Goal: Communication & Community: Answer question/provide support

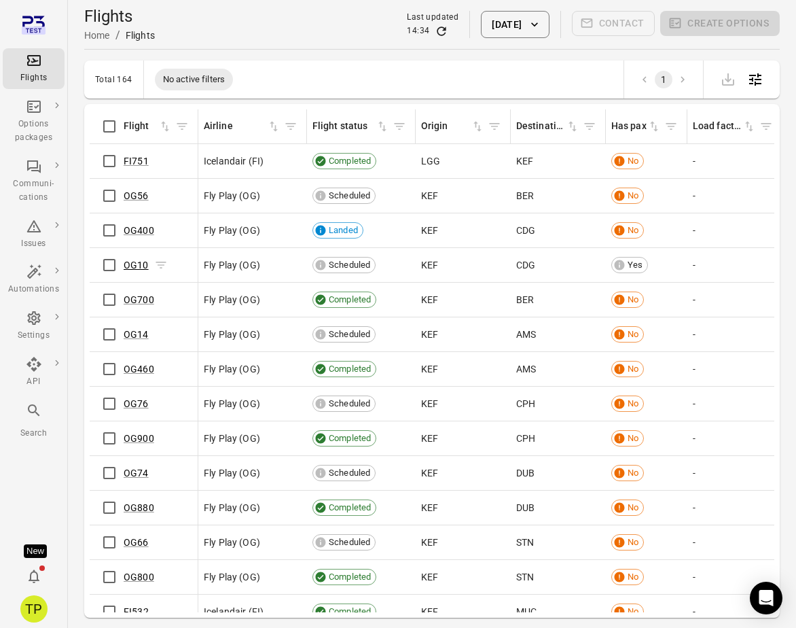
click at [135, 262] on link "OG10" at bounding box center [136, 264] width 25 height 11
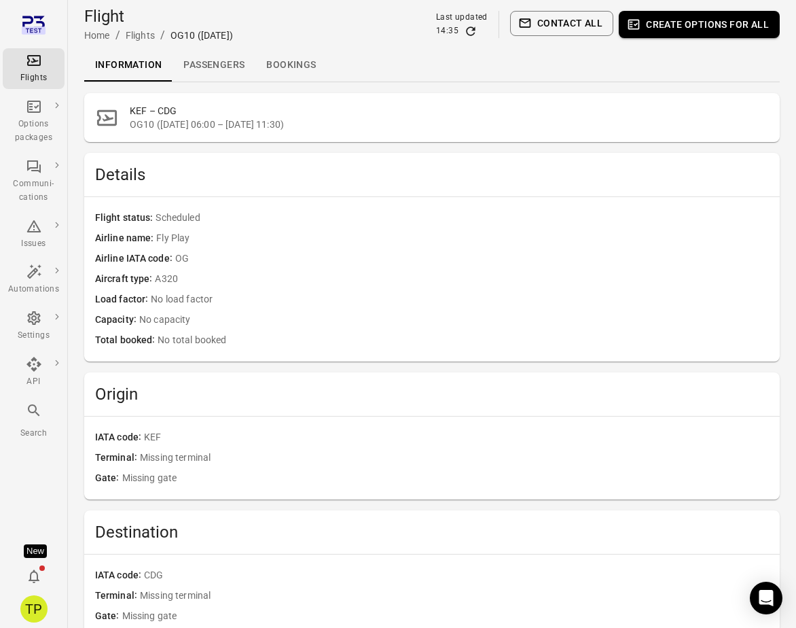
click at [272, 62] on link "Bookings" at bounding box center [290, 65] width 71 height 33
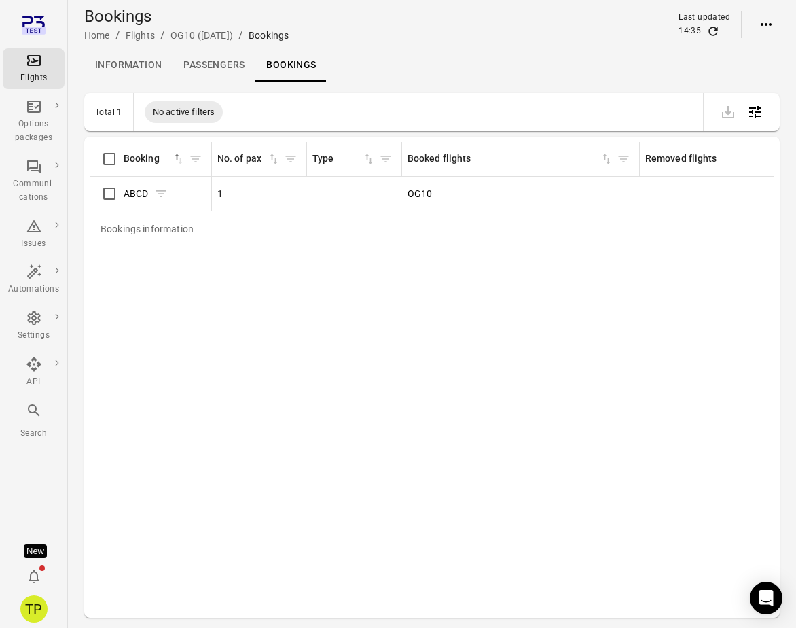
click at [141, 192] on link "ABCD" at bounding box center [136, 193] width 25 height 11
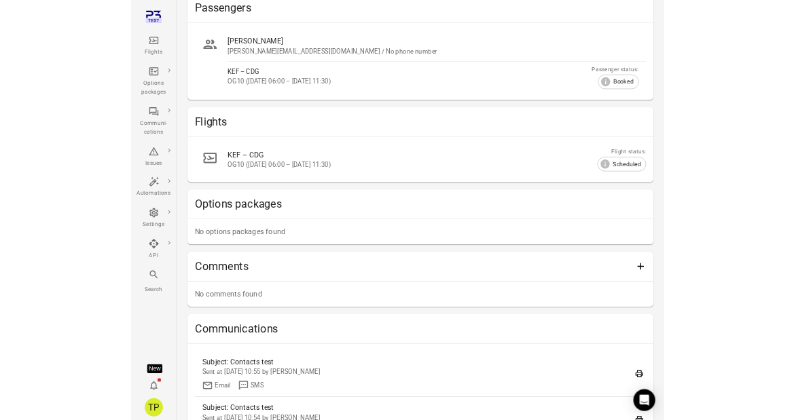
scroll to position [151, 0]
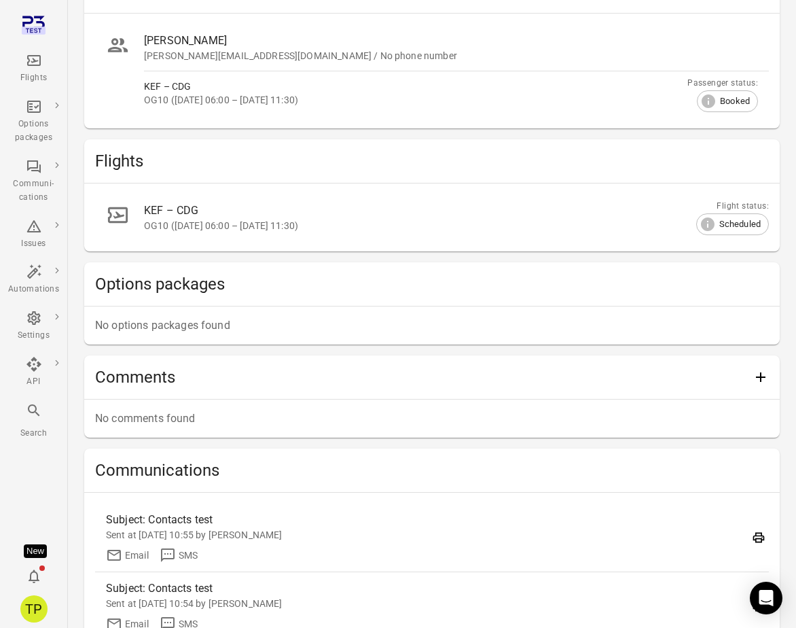
click at [755, 378] on icon "Add comment" at bounding box center [761, 377] width 16 height 16
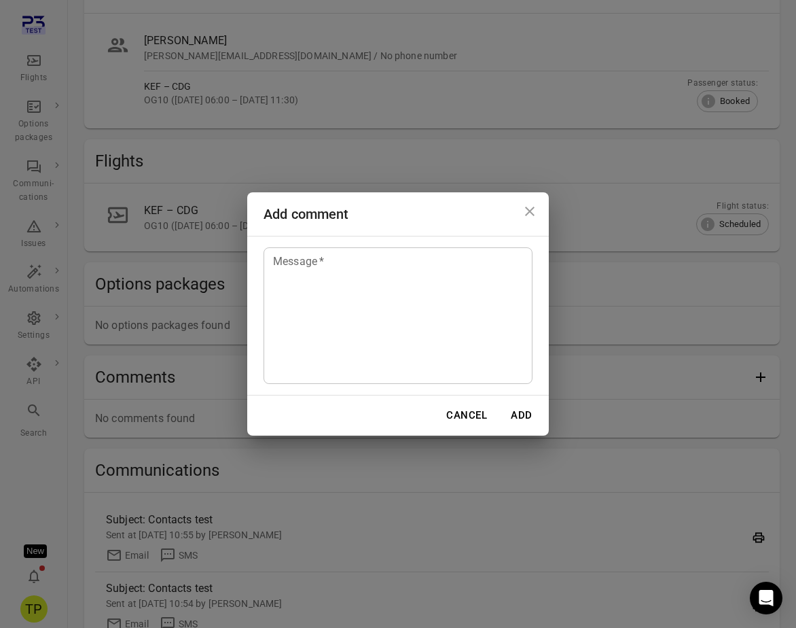
click at [450, 344] on textarea "Message   *" at bounding box center [398, 315] width 250 height 125
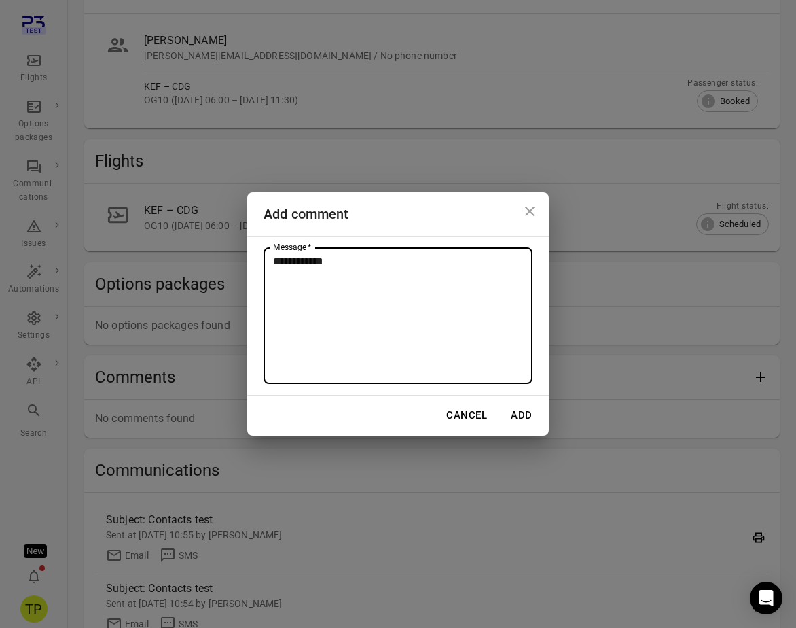
type textarea "**********"
click at [527, 409] on button "Add" at bounding box center [521, 415] width 43 height 29
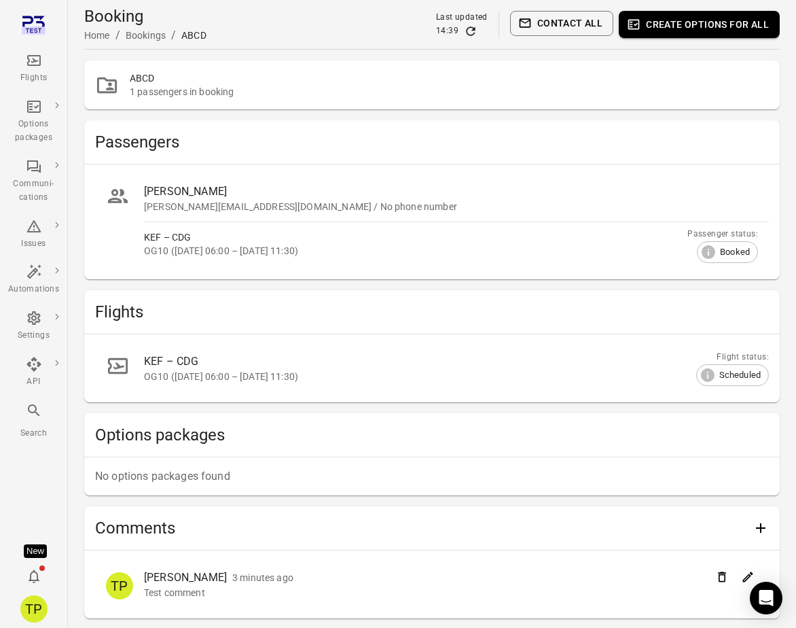
click at [427, 420] on div "Passengers Matthi Sigurdsson [EMAIL_ADDRESS][DOMAIN_NAME] / No phone number KEF…" at bounding box center [431, 369] width 695 height 498
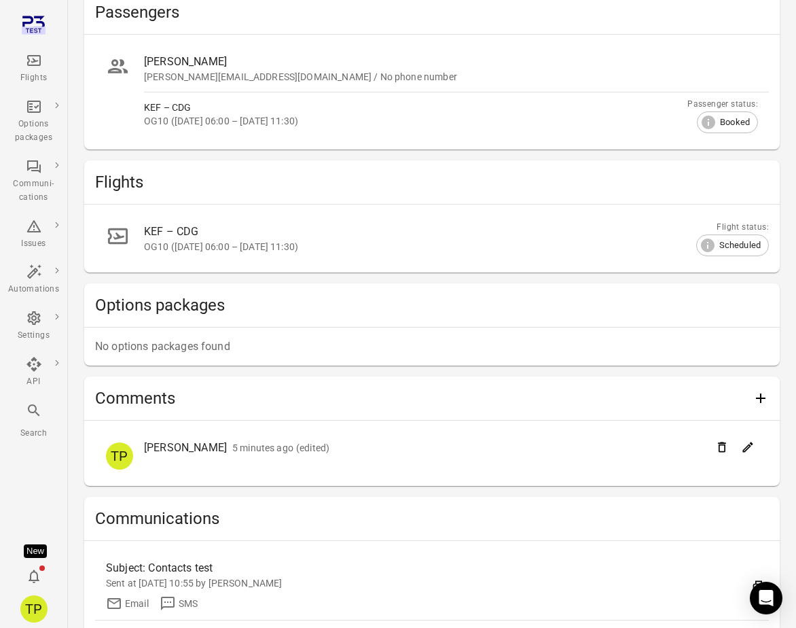
scroll to position [155, 0]
